Goal: Find specific page/section: Find specific page/section

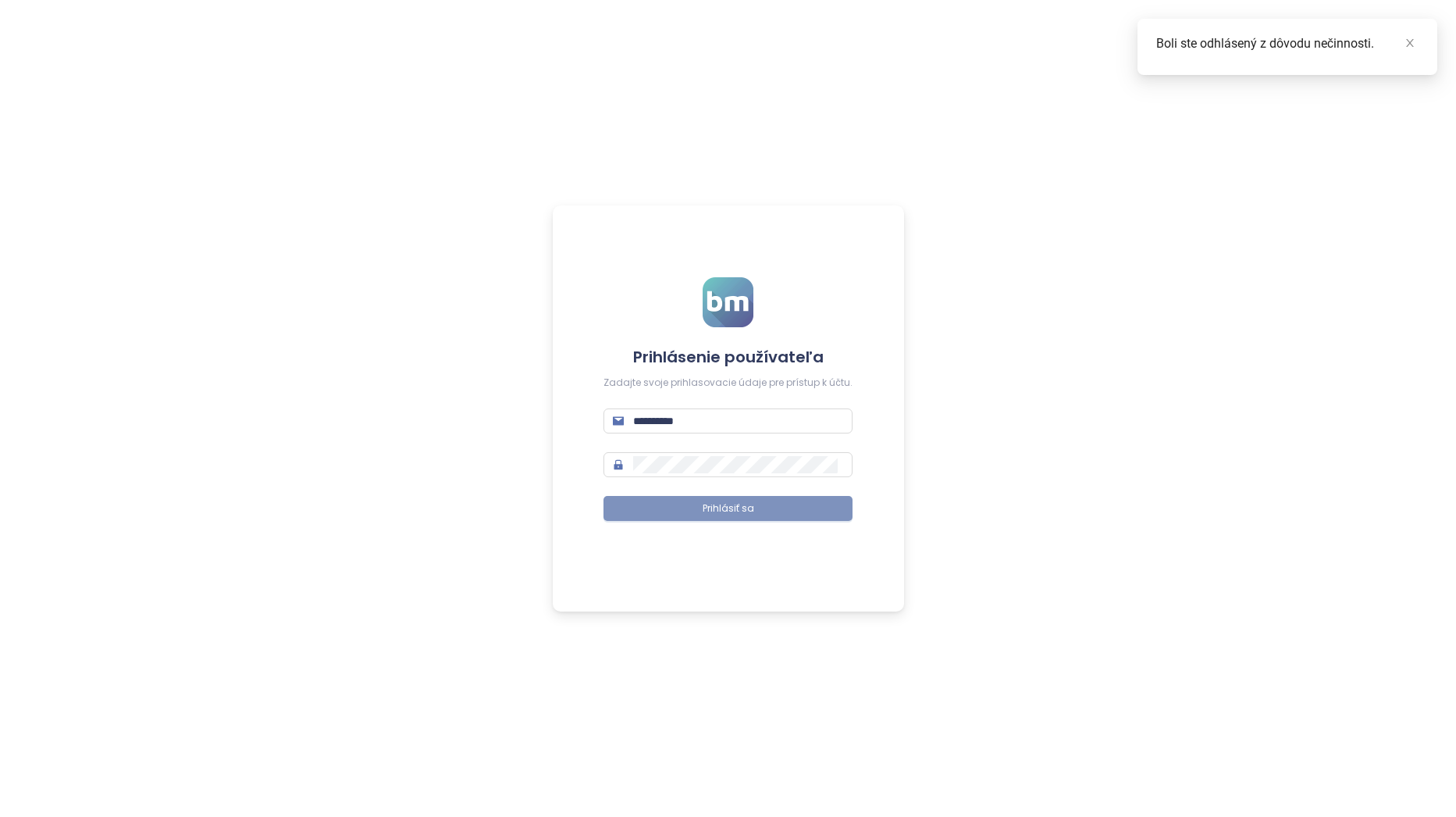
click at [734, 509] on span "Prihlásiť sa" at bounding box center [728, 509] width 51 height 15
click at [764, 510] on button "Prihlásiť sa" at bounding box center [728, 508] width 249 height 25
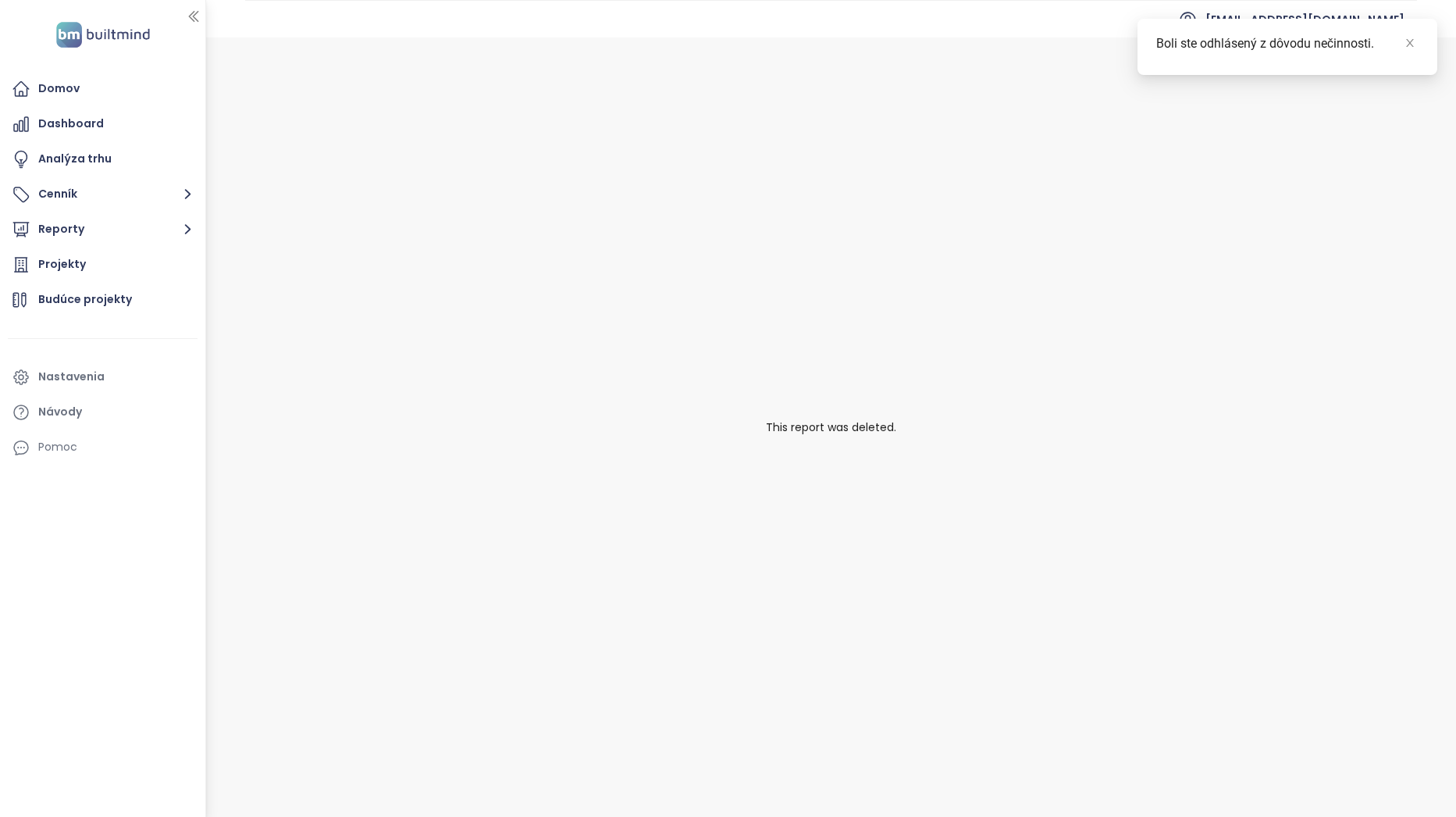
click at [756, 520] on div "This report was deleted." at bounding box center [830, 427] width 1249 height 779
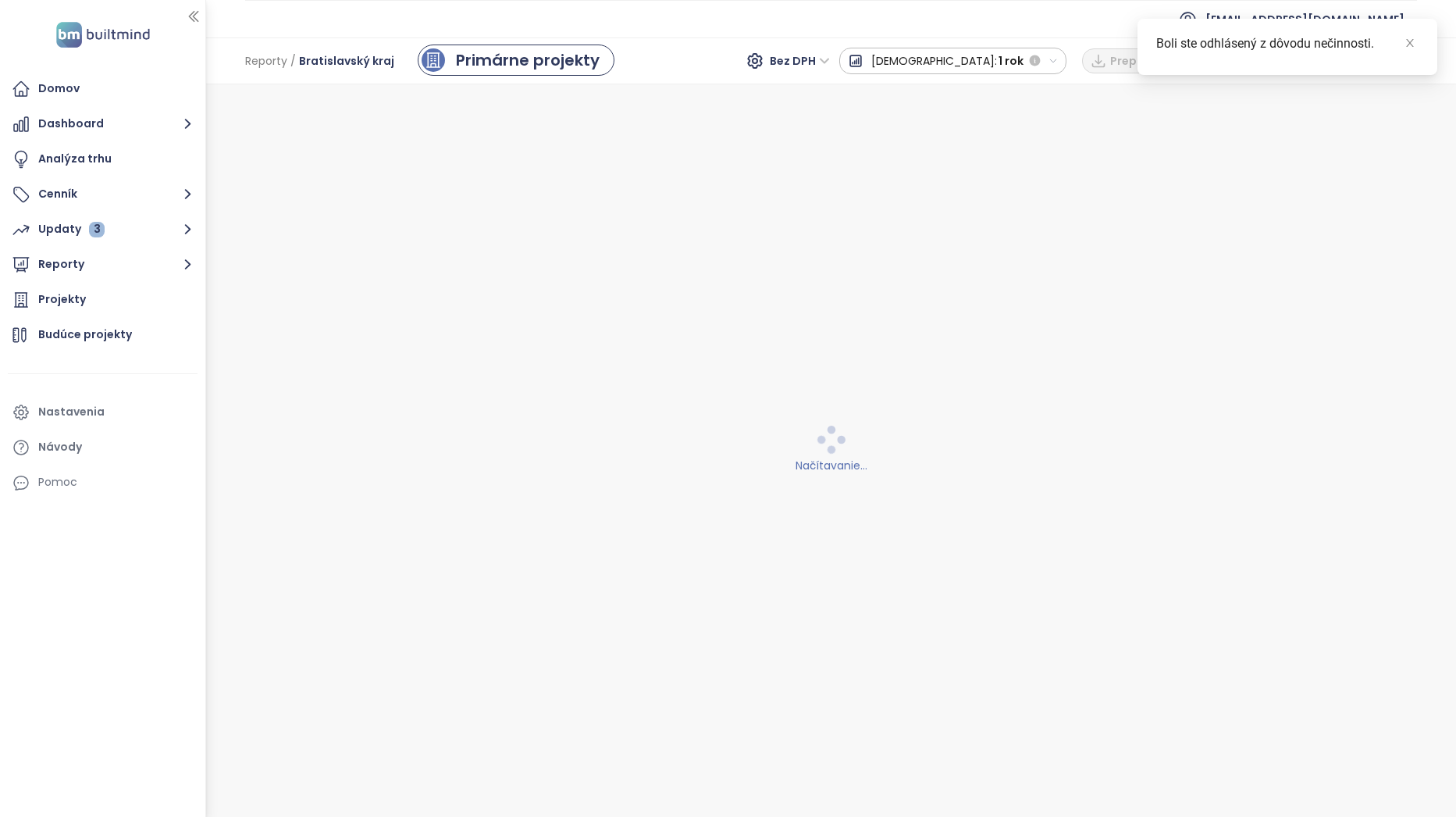
click at [743, 510] on div "Načítavanie..." at bounding box center [831, 450] width 1230 height 713
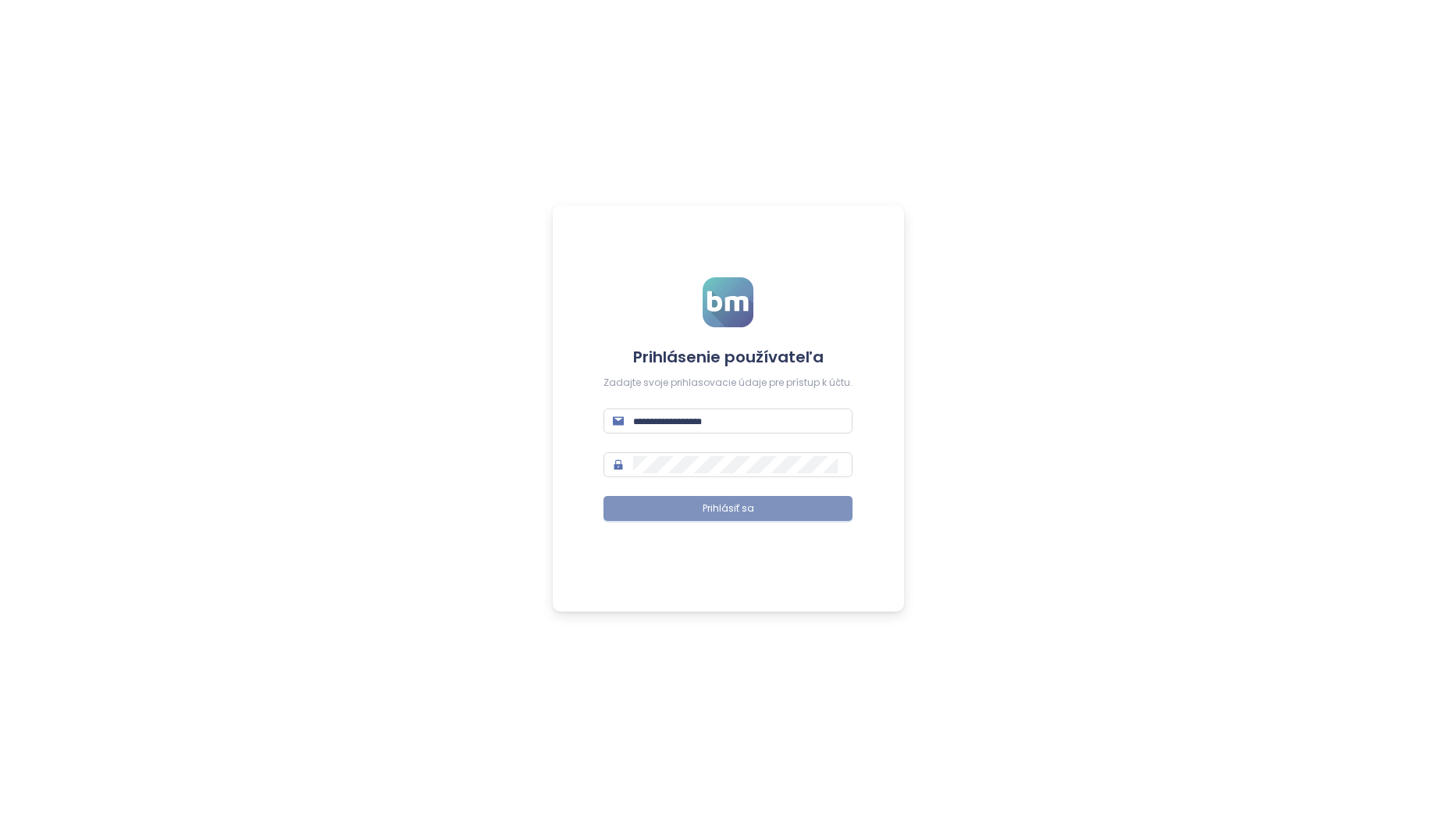
type input "**********"
click at [741, 508] on span "Prihlásiť sa" at bounding box center [728, 509] width 51 height 15
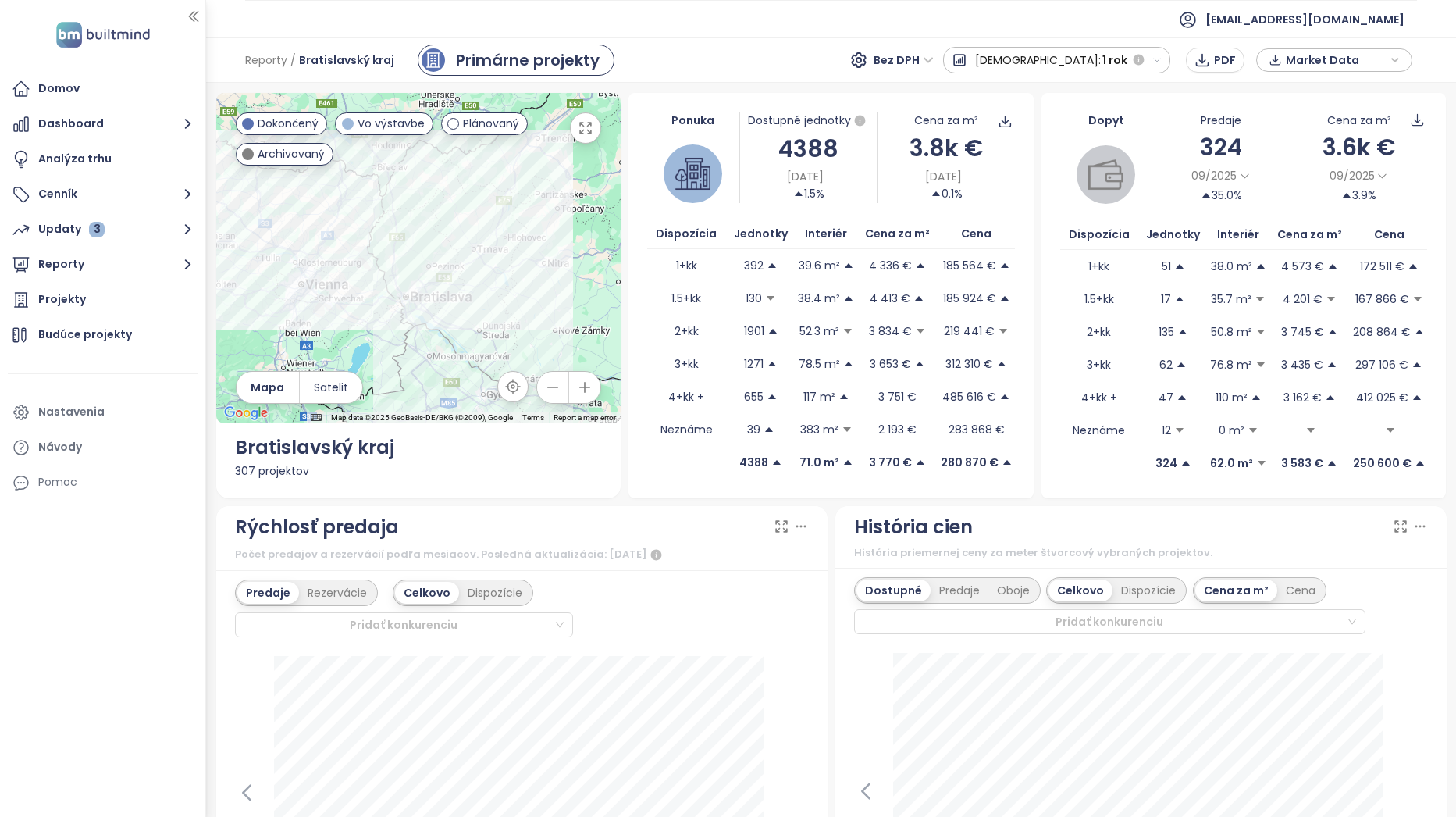
click at [305, 30] on ul "[EMAIL_ADDRESS][DOMAIN_NAME]" at bounding box center [831, 19] width 1172 height 38
click at [114, 272] on button "Reporty" at bounding box center [102, 264] width 190 height 31
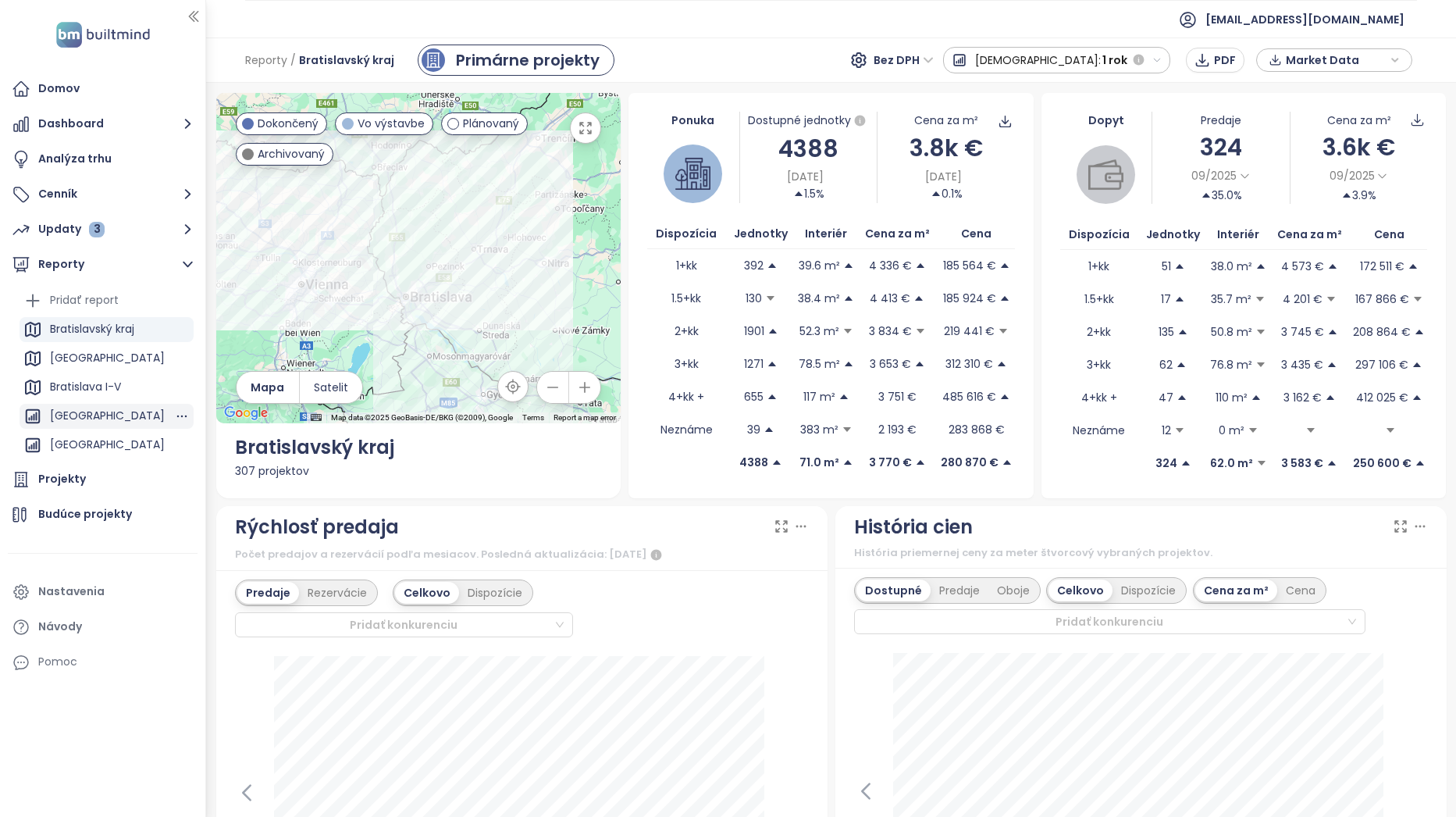
click at [110, 414] on div "BRATISLAVA CITY" at bounding box center [108, 416] width 115 height 19
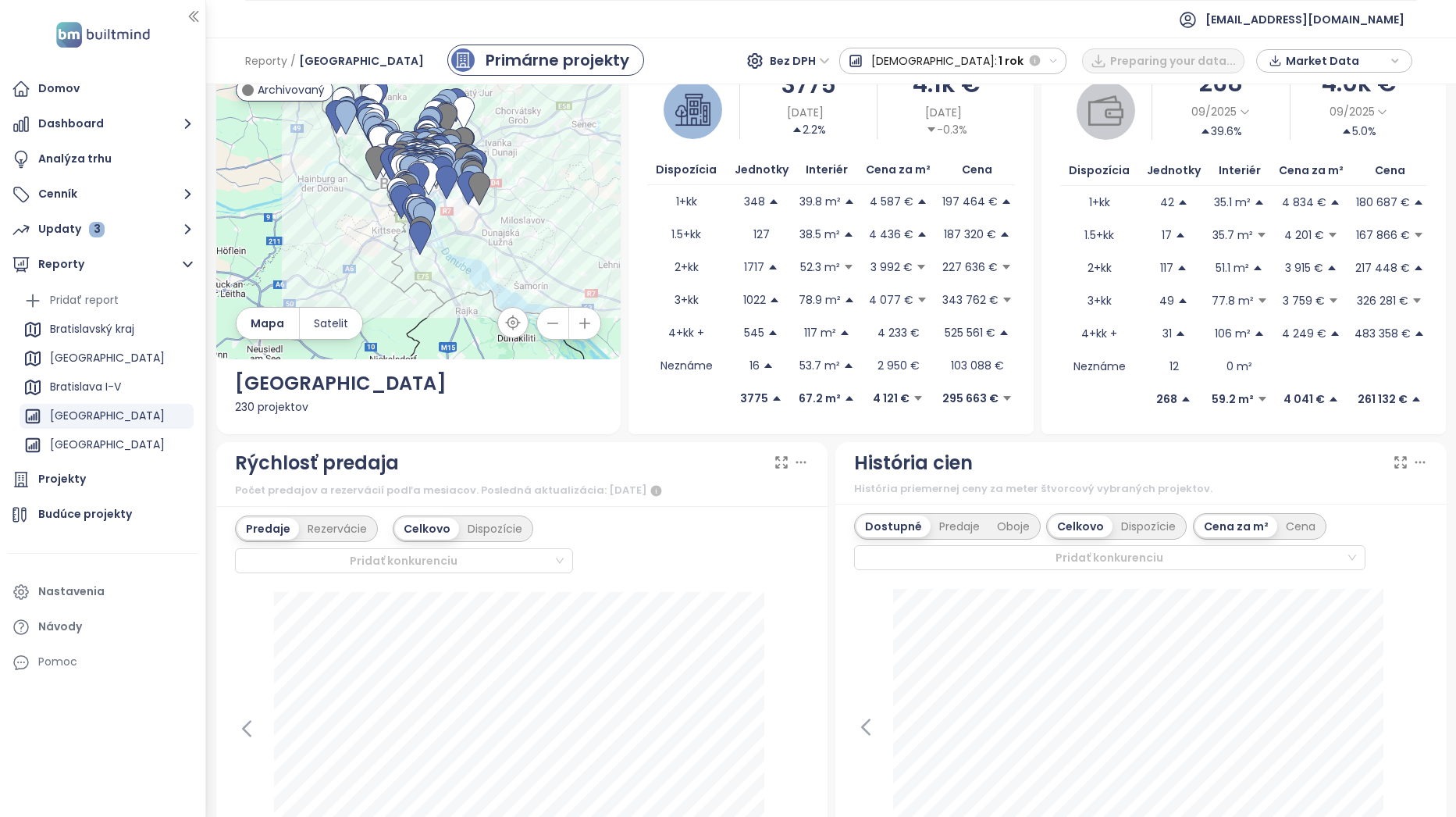
scroll to position [234, 0]
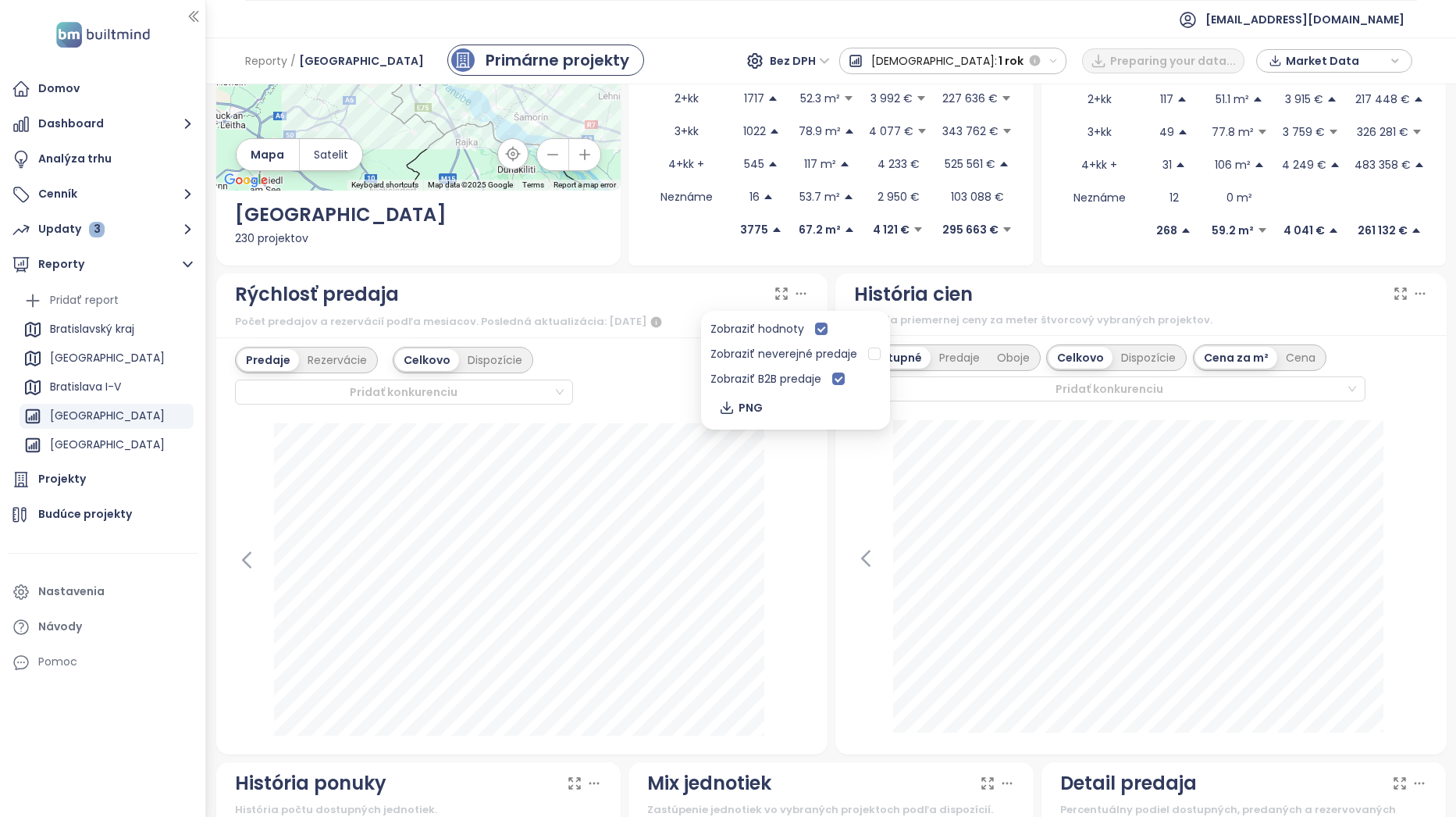
click at [793, 298] on icon at bounding box center [801, 294] width 16 height 16
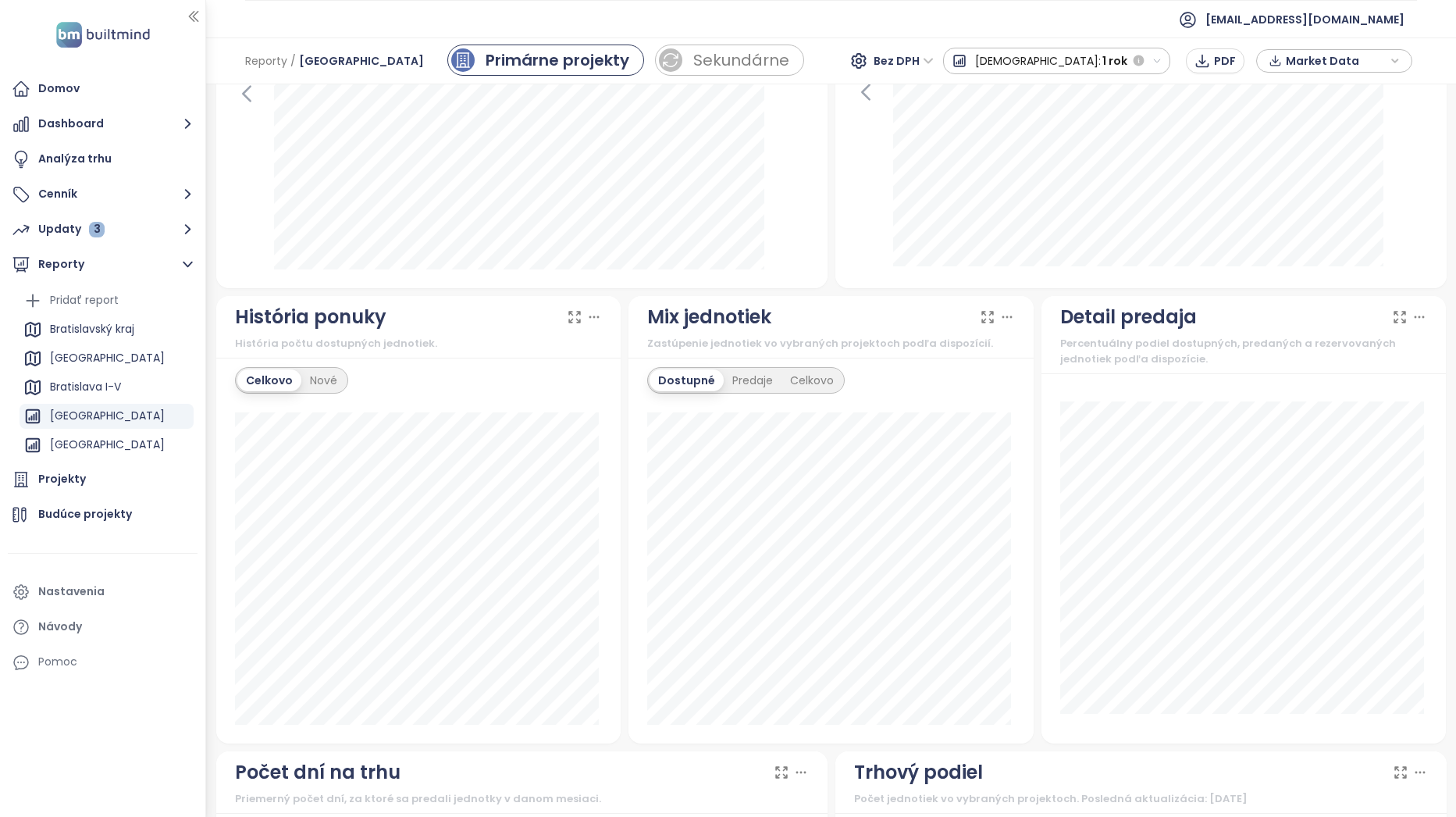
scroll to position [703, 0]
click at [333, 367] on div "Nové" at bounding box center [323, 378] width 44 height 22
